Goal: Information Seeking & Learning: Learn about a topic

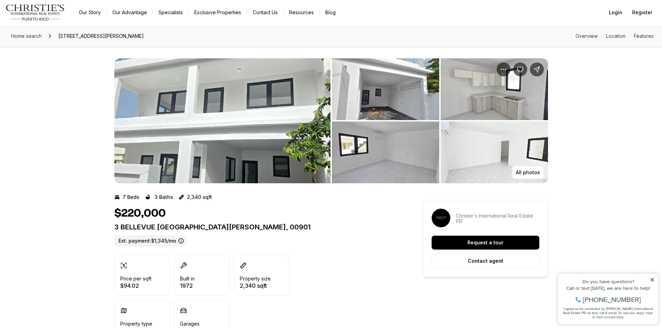
click at [208, 108] on img "View image gallery" at bounding box center [222, 120] width 216 height 125
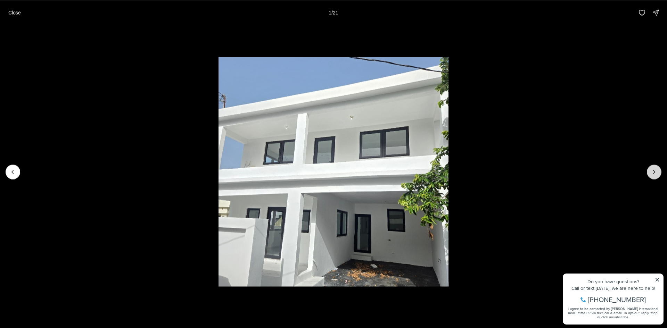
click at [651, 170] on icon "Next slide" at bounding box center [654, 172] width 7 height 7
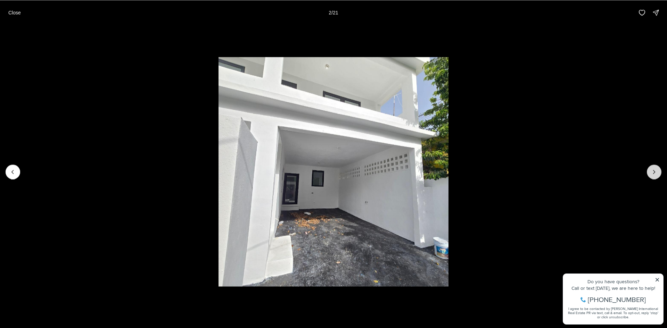
click at [651, 170] on icon "Next slide" at bounding box center [654, 172] width 7 height 7
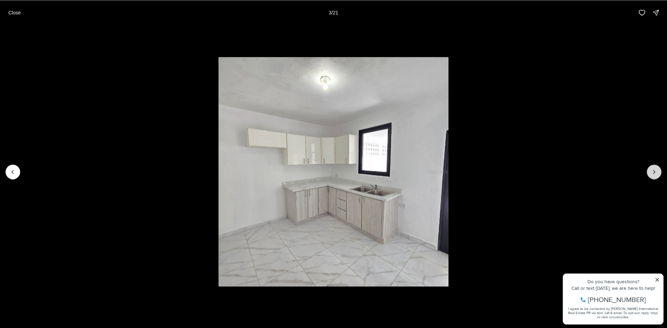
click at [651, 170] on icon "Next slide" at bounding box center [654, 172] width 7 height 7
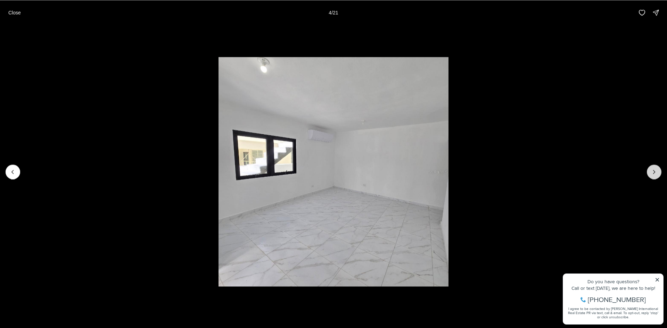
click at [651, 170] on icon "Next slide" at bounding box center [654, 172] width 7 height 7
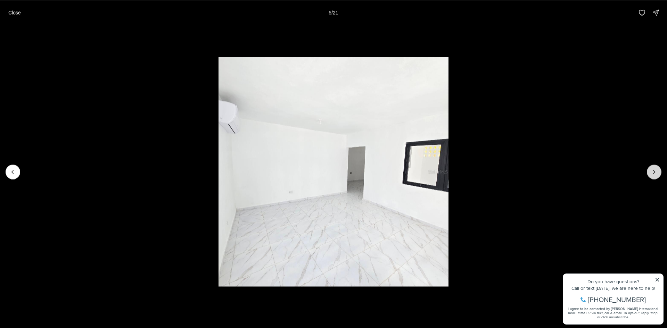
click at [651, 170] on icon "Next slide" at bounding box center [654, 172] width 7 height 7
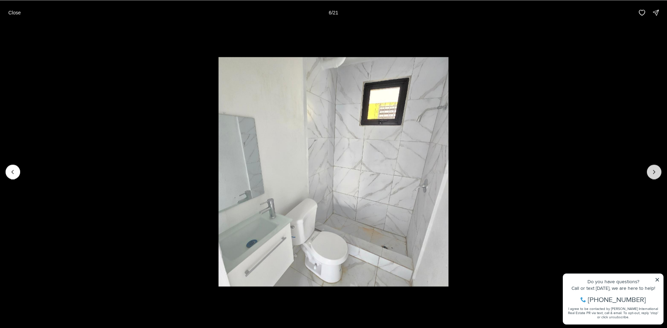
click at [651, 170] on icon "Next slide" at bounding box center [654, 172] width 7 height 7
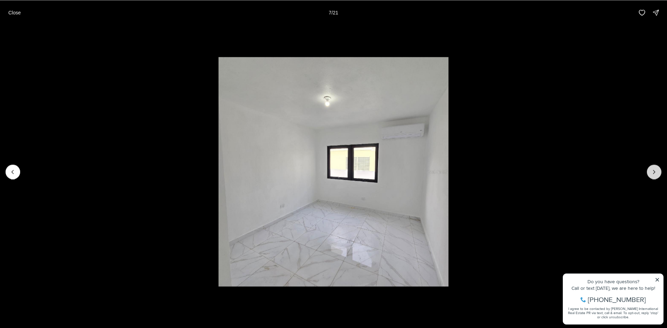
click at [651, 170] on icon "Next slide" at bounding box center [654, 172] width 7 height 7
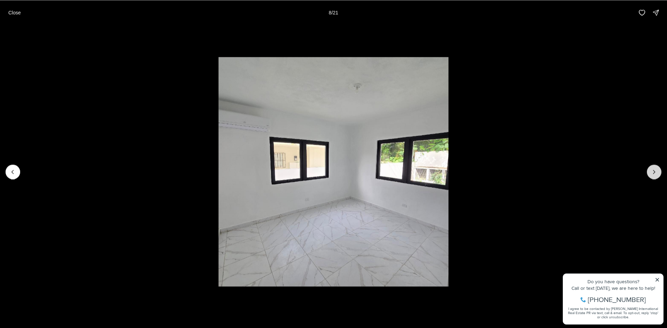
click at [651, 170] on icon "Next slide" at bounding box center [654, 172] width 7 height 7
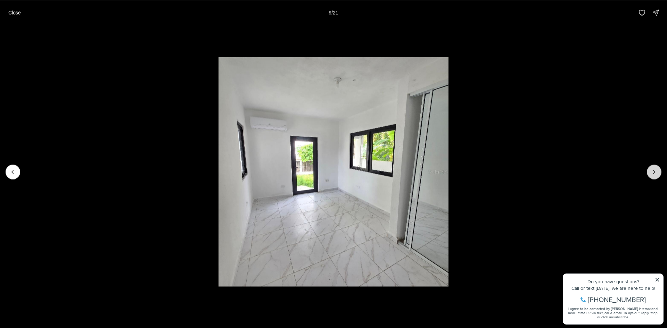
click at [651, 170] on icon "Next slide" at bounding box center [654, 172] width 7 height 7
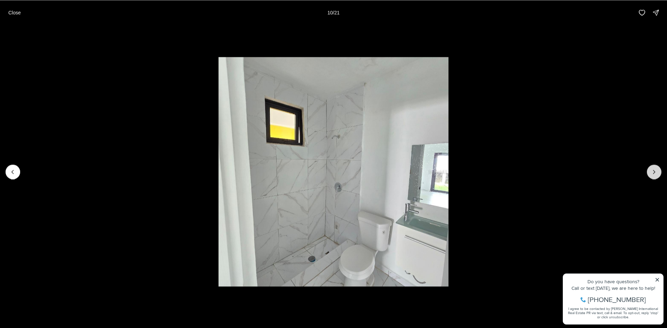
click at [651, 170] on icon "Next slide" at bounding box center [654, 172] width 7 height 7
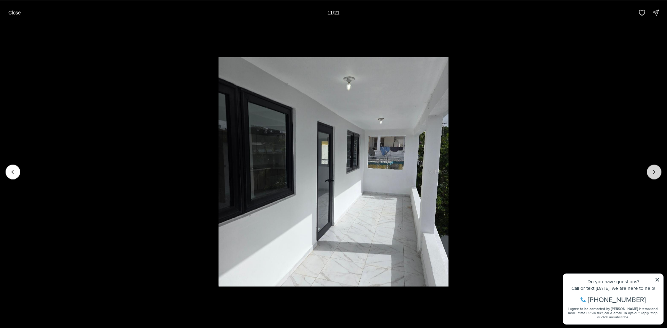
click at [651, 170] on icon "Next slide" at bounding box center [654, 172] width 7 height 7
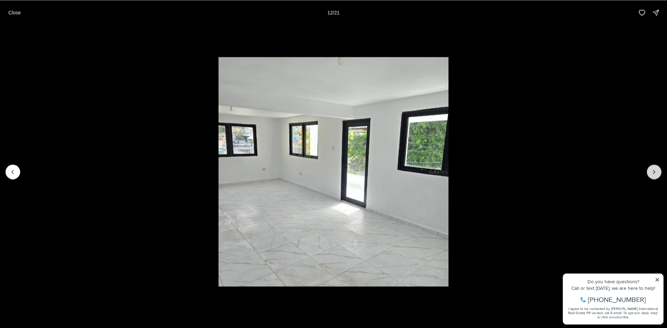
click at [651, 170] on icon "Next slide" at bounding box center [654, 172] width 7 height 7
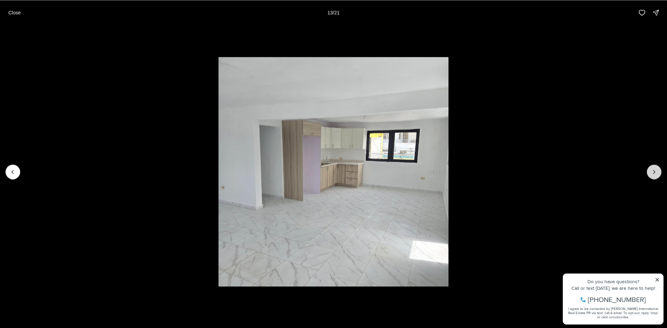
click at [651, 170] on icon "Next slide" at bounding box center [654, 172] width 7 height 7
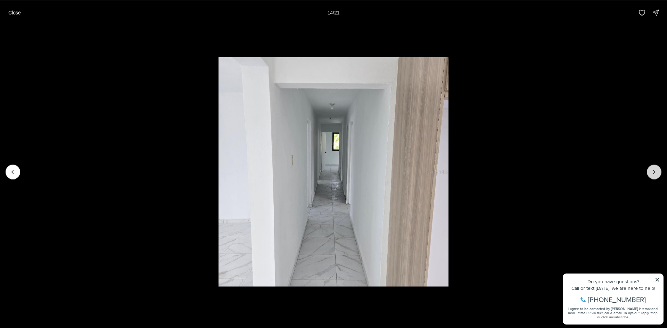
click at [651, 170] on icon "Next slide" at bounding box center [654, 172] width 7 height 7
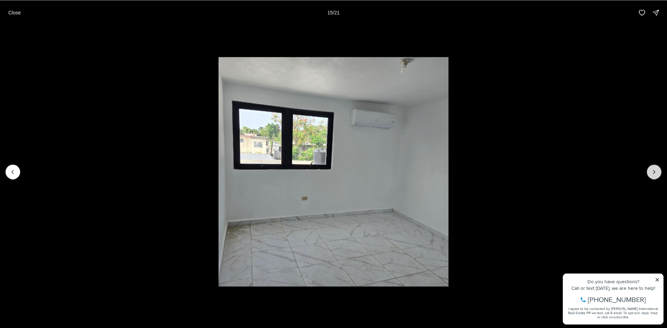
click at [651, 170] on icon "Next slide" at bounding box center [654, 172] width 7 height 7
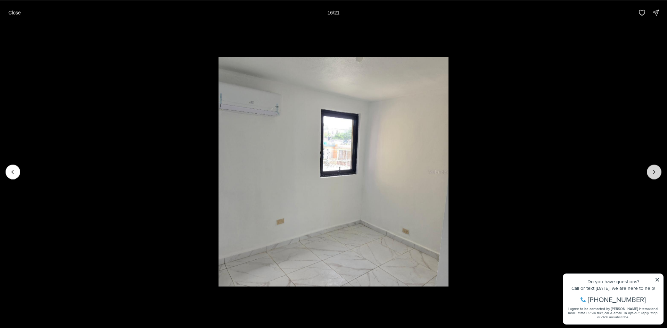
click at [651, 170] on icon "Next slide" at bounding box center [654, 172] width 7 height 7
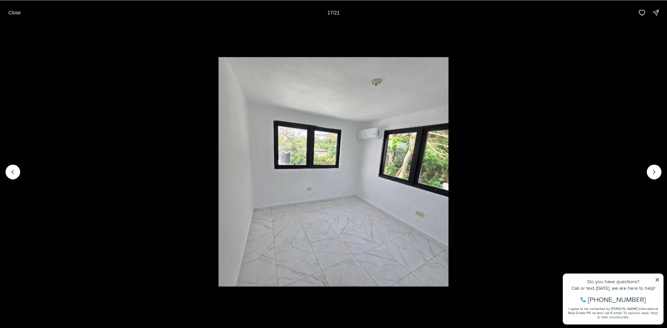
click at [567, 117] on li "17 of 21" at bounding box center [333, 172] width 667 height 294
drag, startPoint x: 662, startPoint y: 171, endPoint x: 656, endPoint y: 174, distance: 6.7
click at [661, 172] on div at bounding box center [333, 172] width 667 height 294
click at [656, 174] on icon "Next slide" at bounding box center [654, 172] width 7 height 7
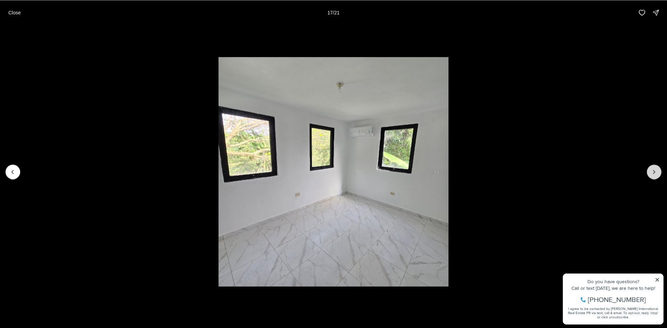
click at [656, 174] on icon "Next slide" at bounding box center [654, 172] width 7 height 7
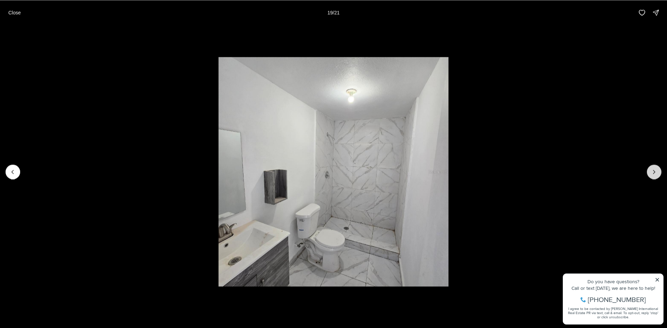
click at [656, 174] on icon "Next slide" at bounding box center [654, 172] width 7 height 7
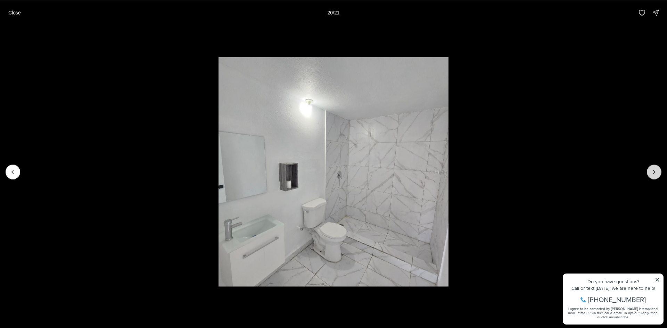
click at [656, 174] on icon "Next slide" at bounding box center [654, 172] width 7 height 7
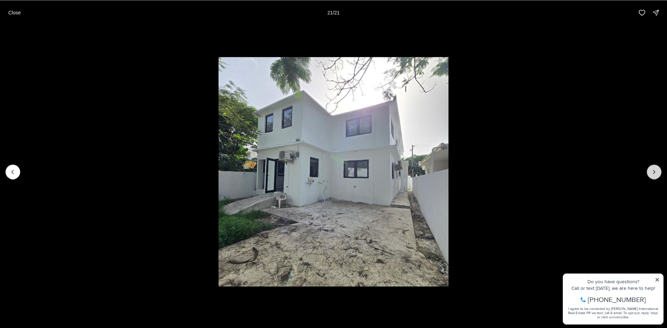
click at [656, 174] on div at bounding box center [654, 172] width 15 height 15
click at [16, 16] on button "Close" at bounding box center [14, 13] width 21 height 14
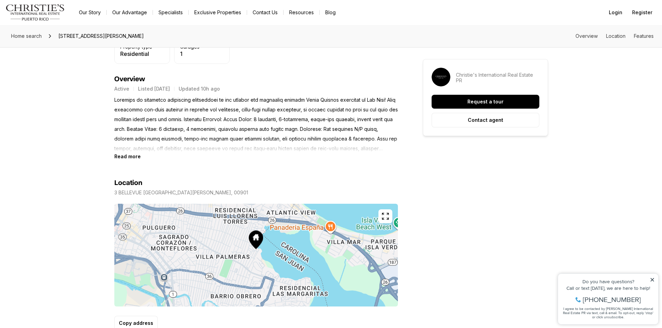
scroll to position [278, 0]
click at [134, 155] on b "Read more" at bounding box center [127, 156] width 26 height 6
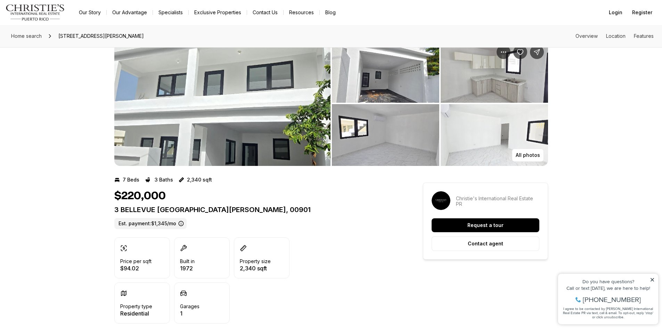
scroll to position [0, 0]
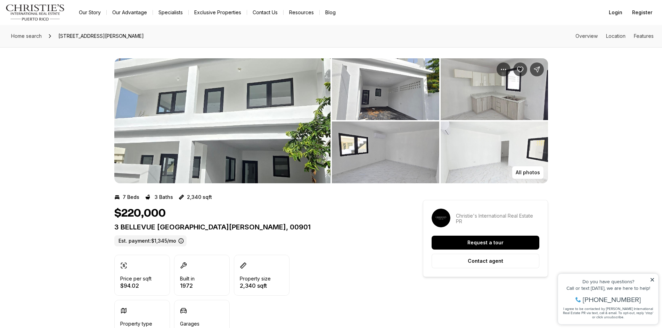
click at [650, 281] on icon at bounding box center [652, 280] width 5 height 5
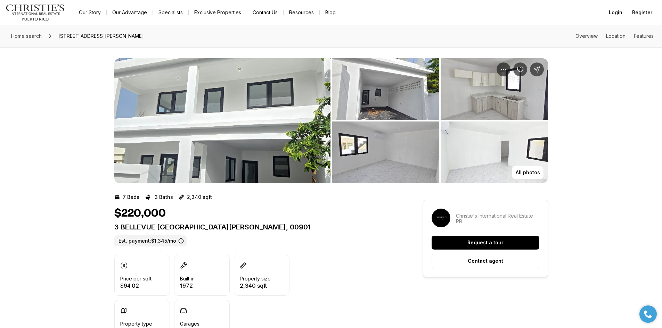
click at [513, 77] on img "View image gallery" at bounding box center [494, 89] width 107 height 62
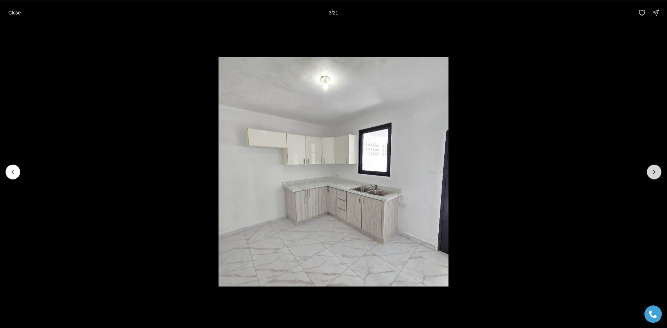
click at [653, 173] on icon "Next slide" at bounding box center [654, 172] width 7 height 7
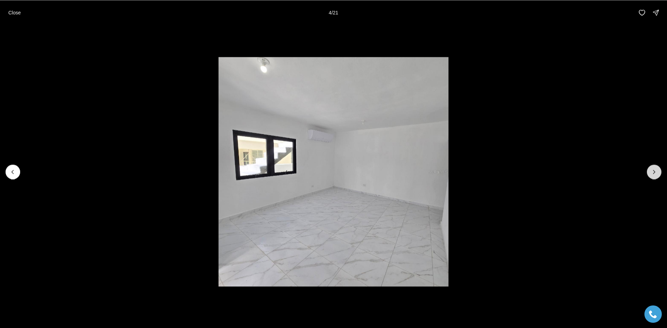
click at [653, 173] on icon "Next slide" at bounding box center [654, 172] width 7 height 7
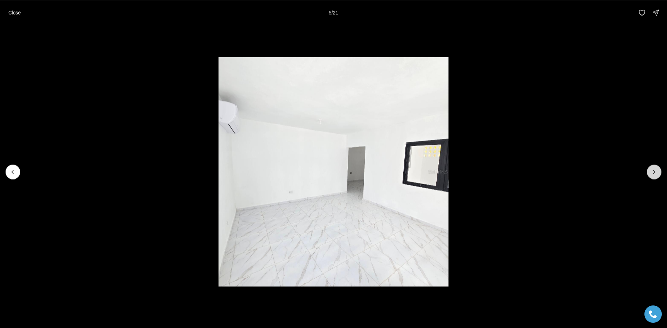
click at [653, 173] on icon "Next slide" at bounding box center [654, 172] width 7 height 7
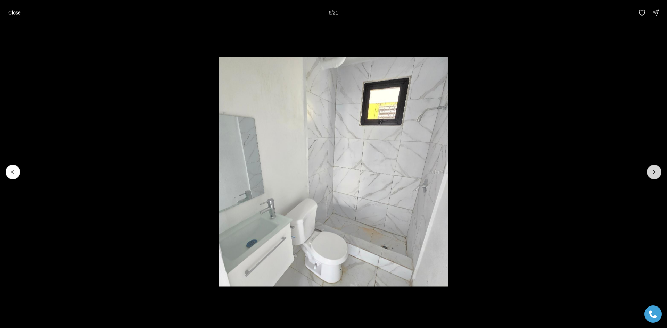
click at [652, 176] on button "Next slide" at bounding box center [654, 172] width 15 height 15
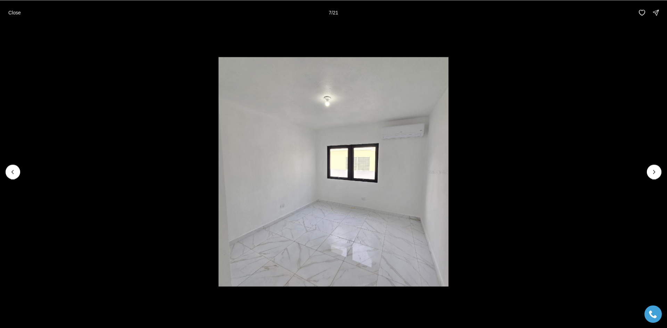
click at [657, 179] on li "7 of 21" at bounding box center [333, 172] width 667 height 294
click at [662, 168] on li "7 of 21" at bounding box center [333, 172] width 667 height 294
click at [656, 170] on icon "Next slide" at bounding box center [654, 172] width 7 height 7
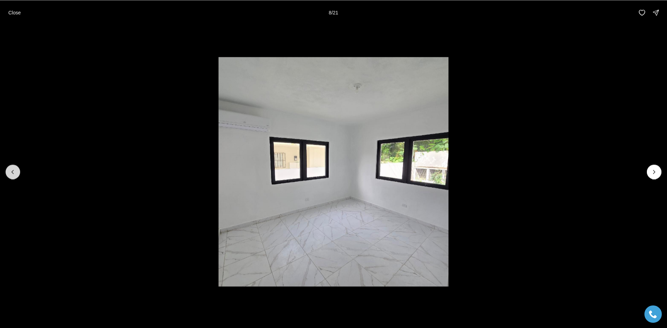
click at [15, 171] on icon "Previous slide" at bounding box center [12, 172] width 7 height 7
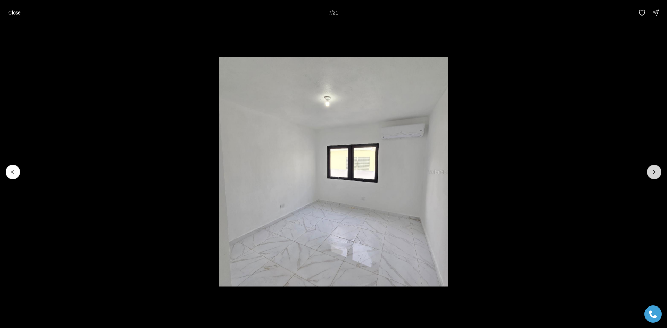
click at [661, 174] on button "Next slide" at bounding box center [654, 172] width 15 height 15
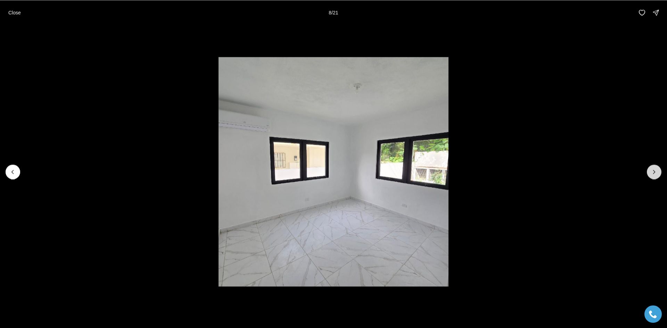
click at [661, 174] on button "Next slide" at bounding box center [654, 172] width 15 height 15
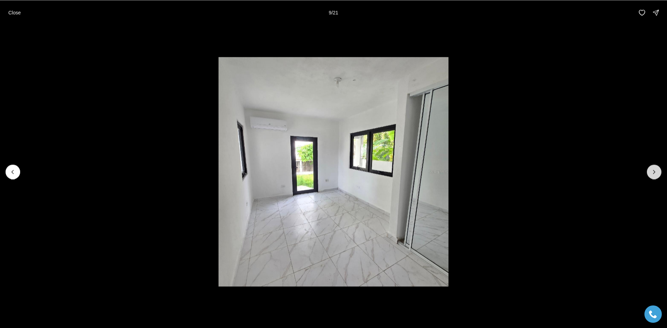
click at [661, 174] on button "Next slide" at bounding box center [654, 172] width 15 height 15
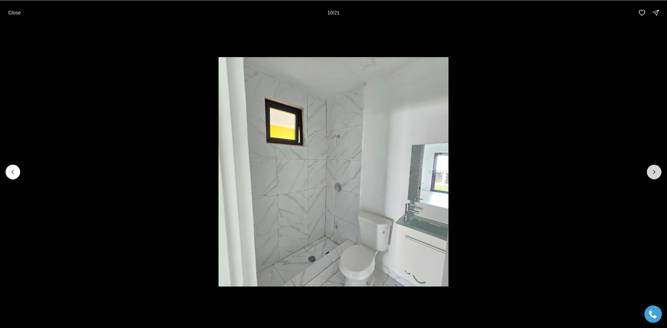
click at [657, 175] on icon "Next slide" at bounding box center [654, 172] width 7 height 7
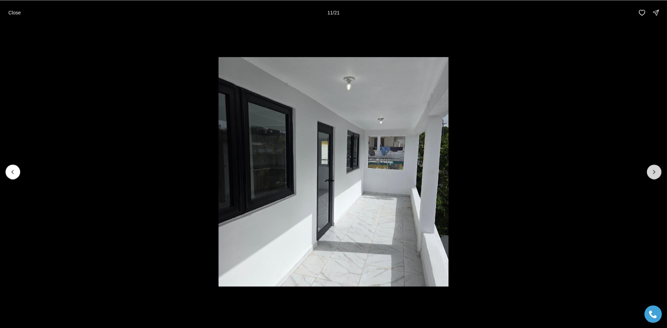
click at [657, 175] on icon "Next slide" at bounding box center [654, 172] width 7 height 7
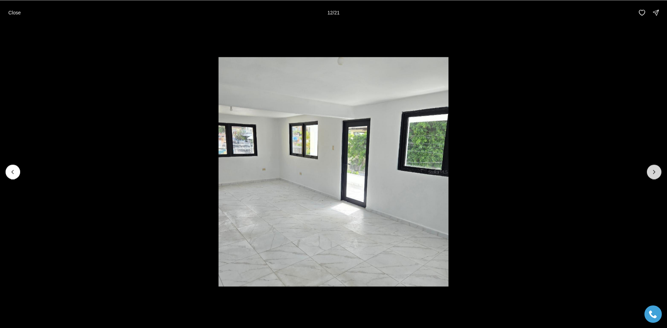
click at [657, 175] on icon "Next slide" at bounding box center [654, 172] width 7 height 7
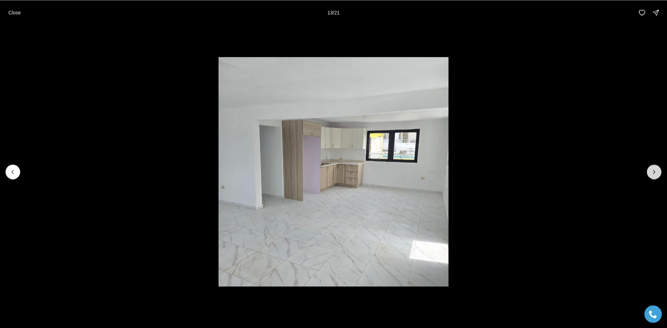
click at [657, 175] on icon "Next slide" at bounding box center [654, 172] width 7 height 7
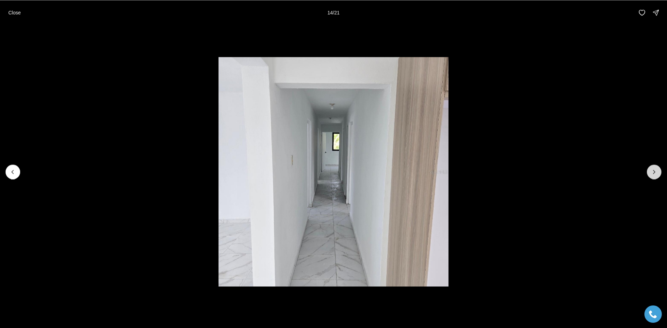
click at [657, 175] on icon "Next slide" at bounding box center [654, 172] width 7 height 7
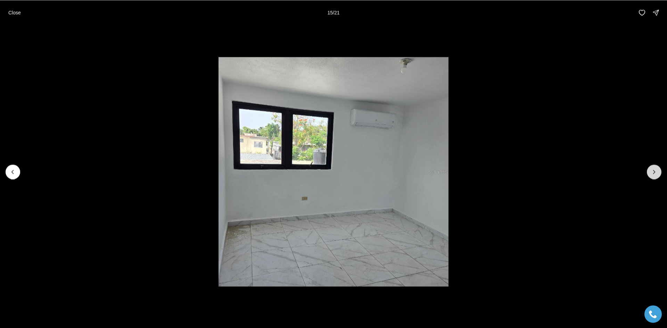
click at [657, 175] on icon "Next slide" at bounding box center [654, 172] width 7 height 7
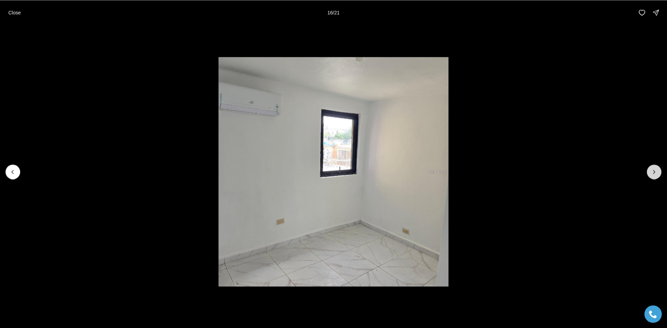
click at [657, 175] on icon "Next slide" at bounding box center [654, 172] width 7 height 7
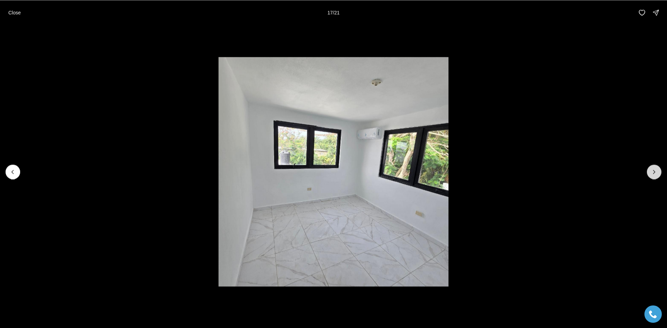
click at [657, 175] on icon "Next slide" at bounding box center [654, 172] width 7 height 7
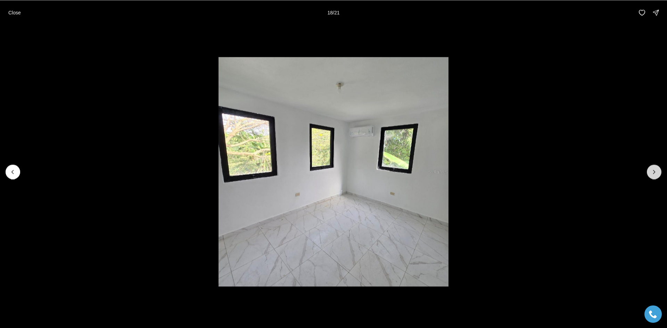
click at [657, 175] on icon "Next slide" at bounding box center [654, 172] width 7 height 7
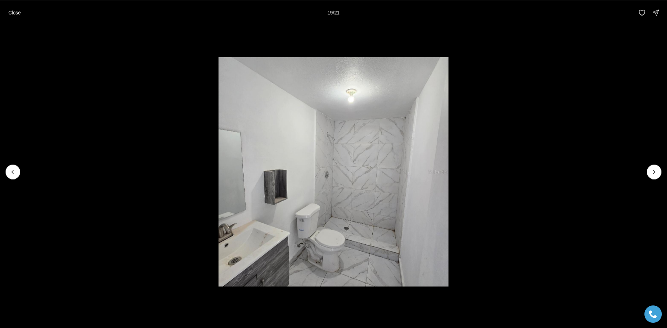
click at [234, 0] on div "Close 19 / 21" at bounding box center [333, 12] width 667 height 25
